Goal: Entertainment & Leisure: Consume media (video, audio)

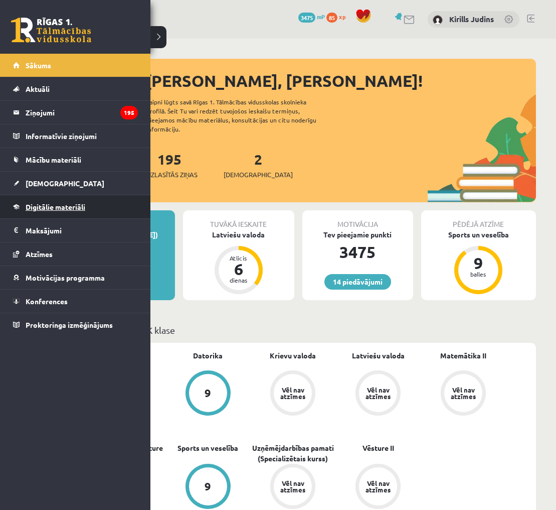
click at [38, 208] on span "Digitālie materiāli" at bounding box center [56, 206] width 60 height 9
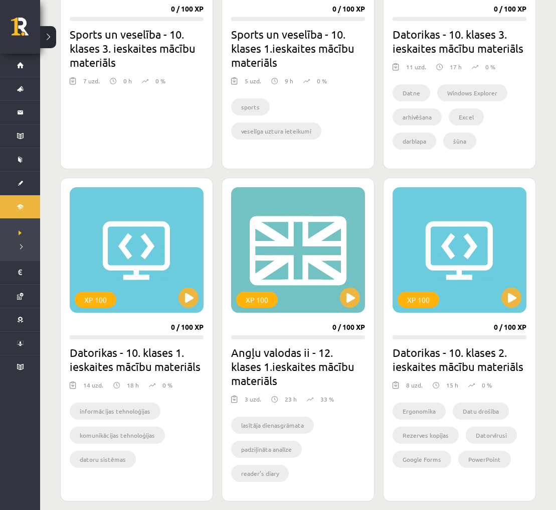
scroll to position [745, 0]
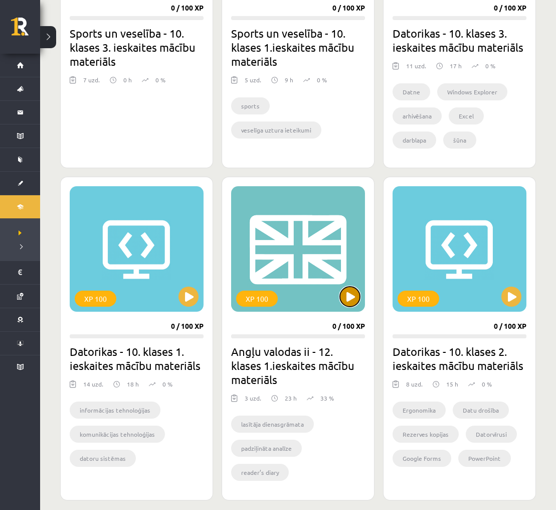
click at [350, 299] on button at bounding box center [350, 296] width 20 height 20
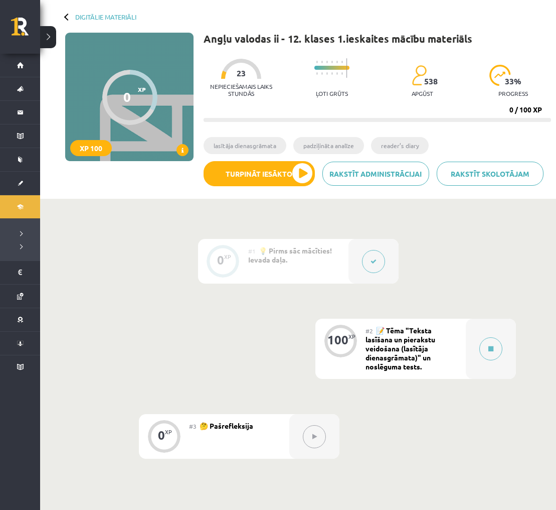
scroll to position [59, 0]
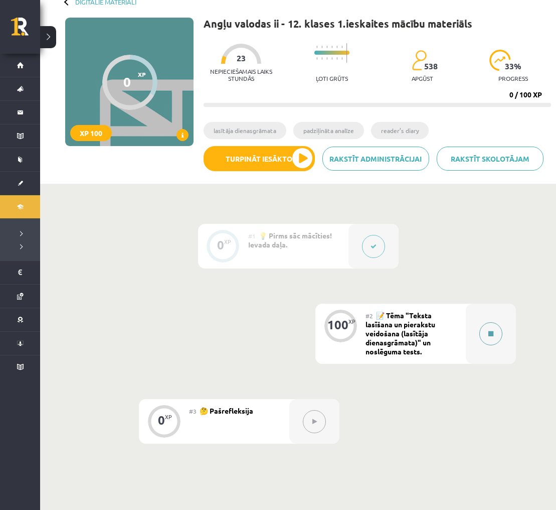
click at [501, 330] on button at bounding box center [490, 333] width 23 height 23
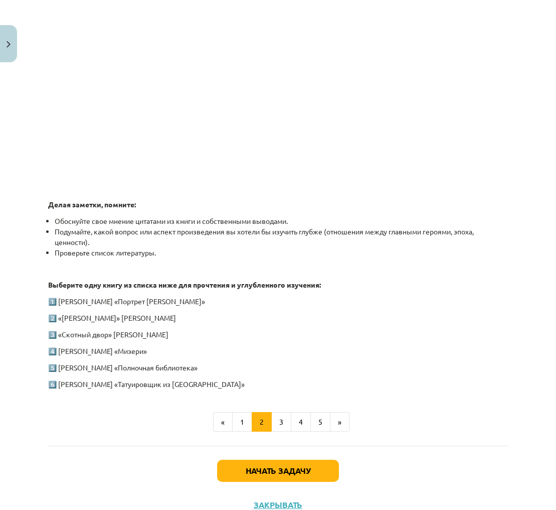
scroll to position [377, 0]
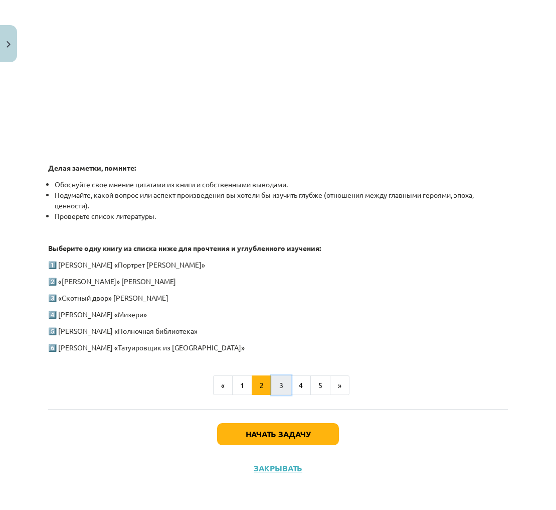
click at [283, 379] on button "3" at bounding box center [281, 385] width 20 height 20
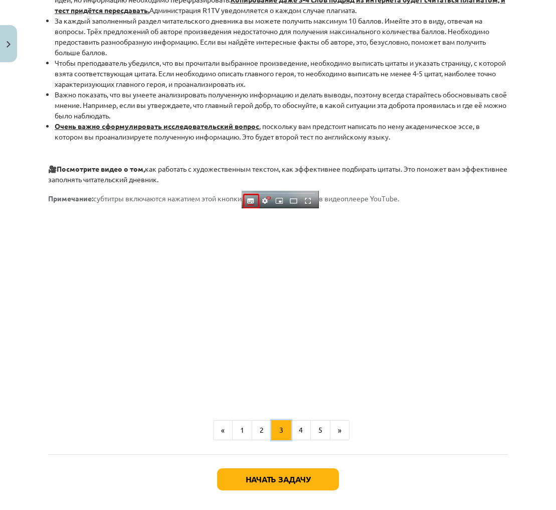
scroll to position [694, 0]
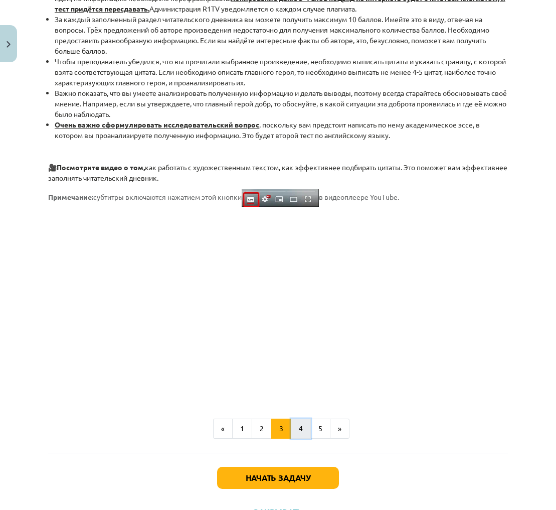
click at [300, 426] on font "4" at bounding box center [301, 427] width 4 height 9
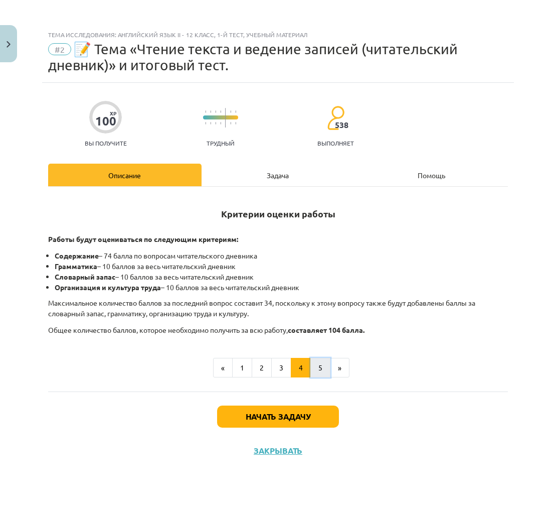
click at [323, 363] on button "5" at bounding box center [320, 368] width 20 height 20
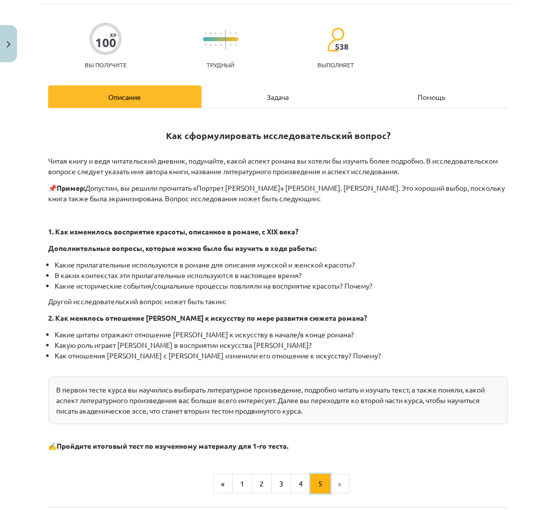
scroll to position [78, 0]
